Goal: Find specific page/section

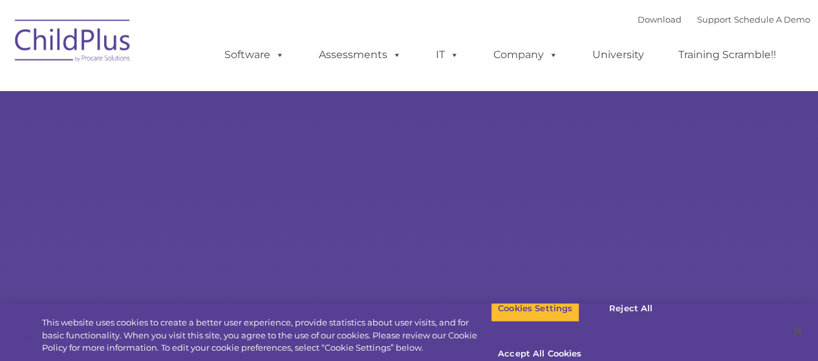
select select "MEDIUM"
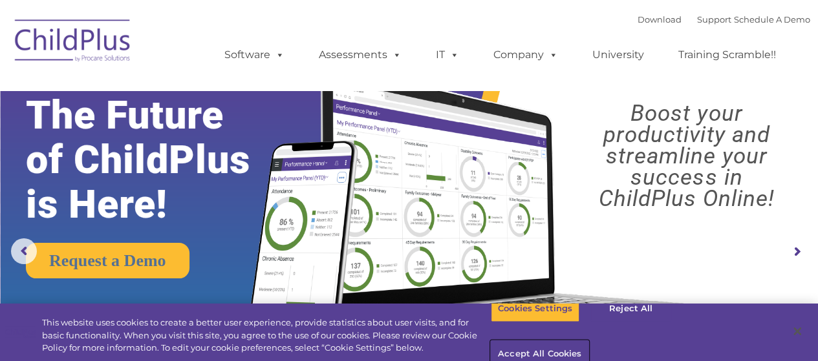
click at [588, 341] on button "Accept All Cookies" at bounding box center [540, 354] width 98 height 27
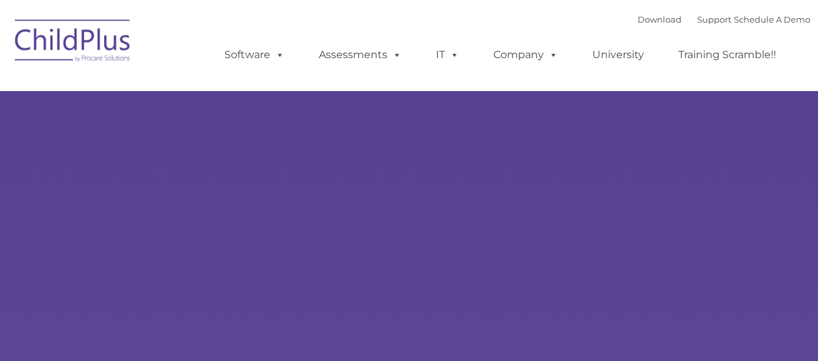
type input ""
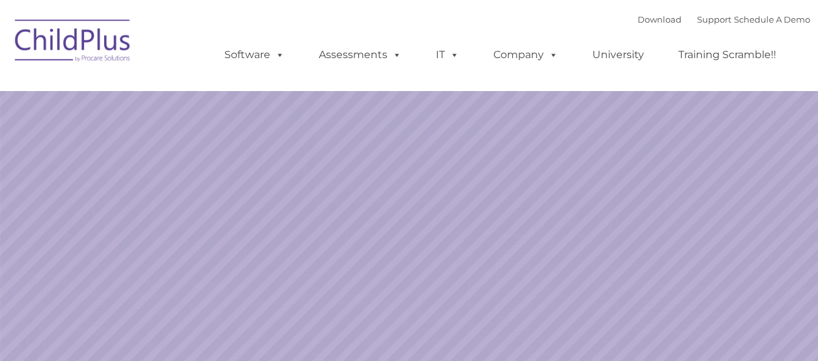
select select "MEDIUM"
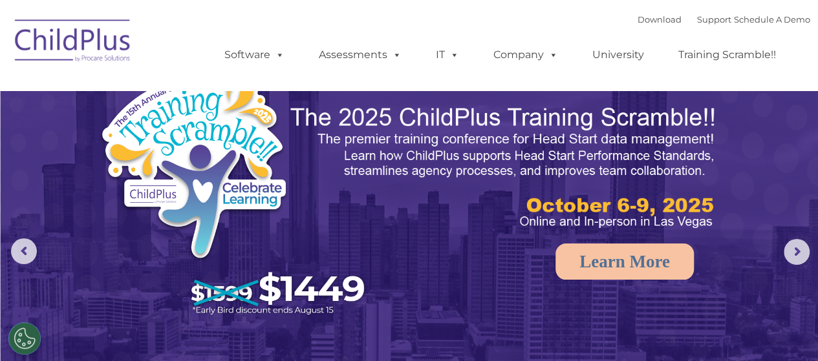
drag, startPoint x: 63, startPoint y: 3, endPoint x: 392, endPoint y: 21, distance: 329.5
click at [392, 21] on div "Download Support | Schedule A Demo  MENU MENU Software ChildPlus: The original…" at bounding box center [503, 45] width 611 height 71
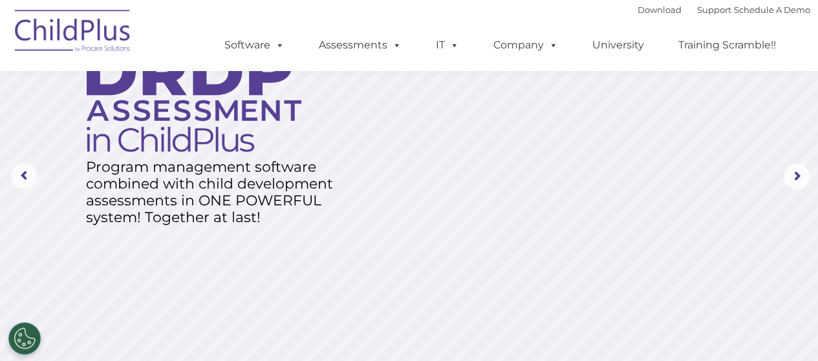
scroll to position [78, 0]
